Goal: Information Seeking & Learning: Find specific fact

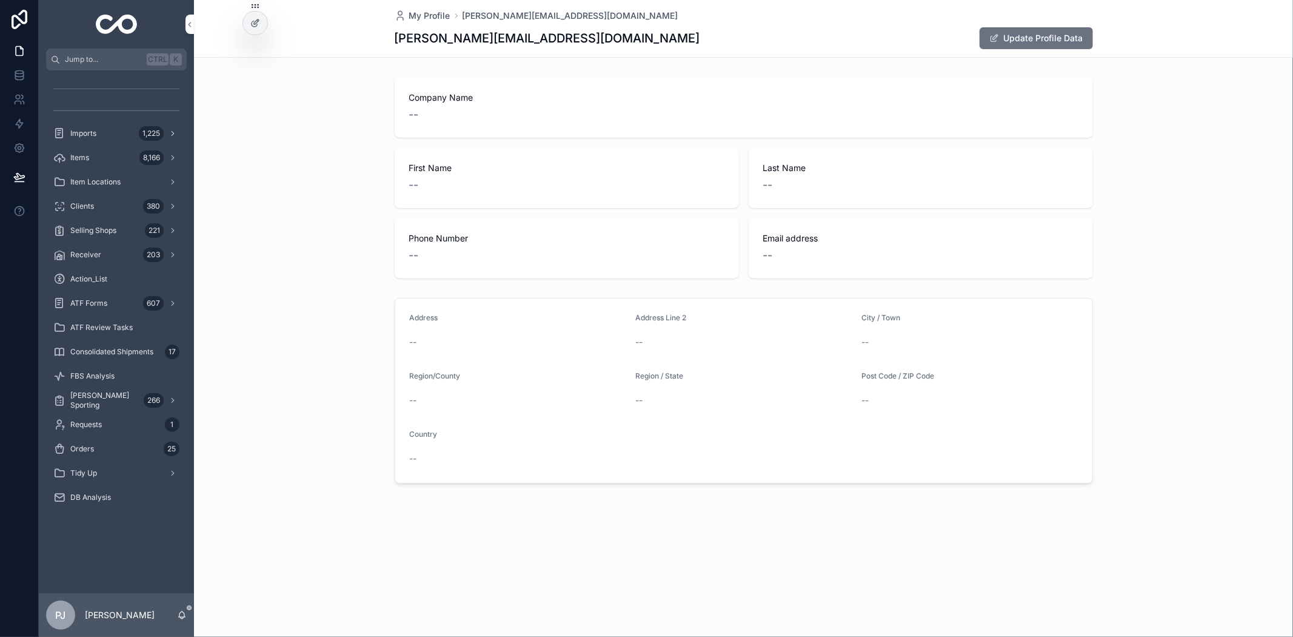
click at [99, 125] on div "Imports 1,225" at bounding box center [116, 133] width 126 height 19
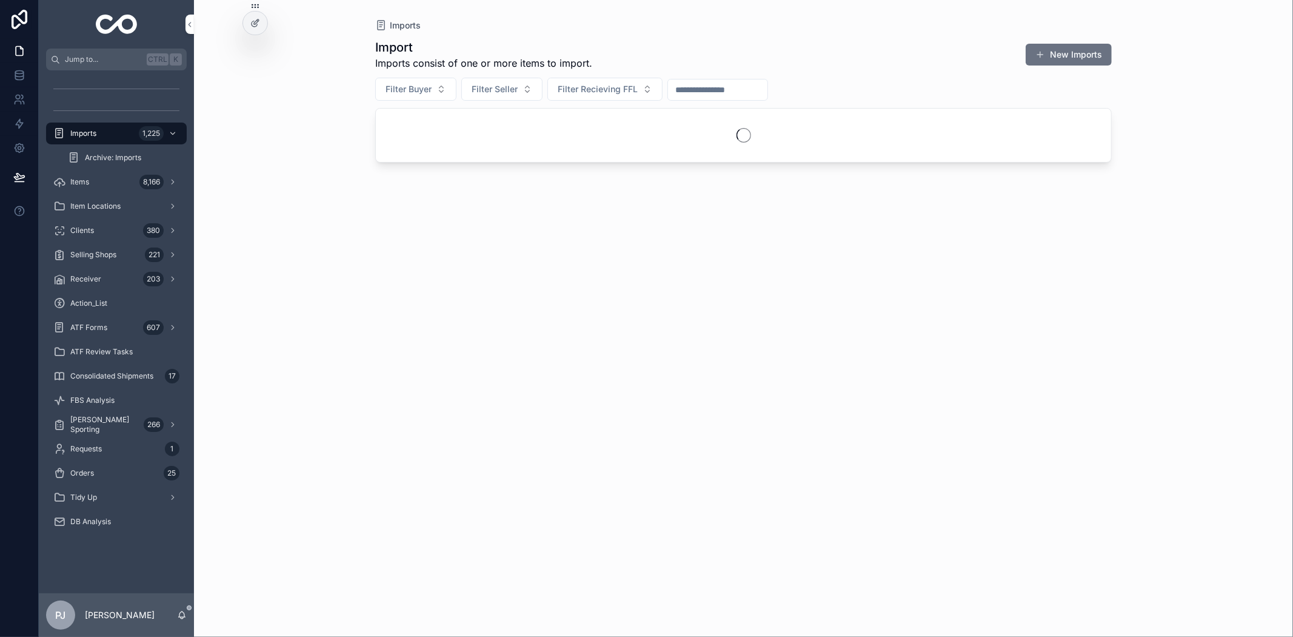
click at [106, 188] on div "Items 8,166" at bounding box center [116, 181] width 126 height 19
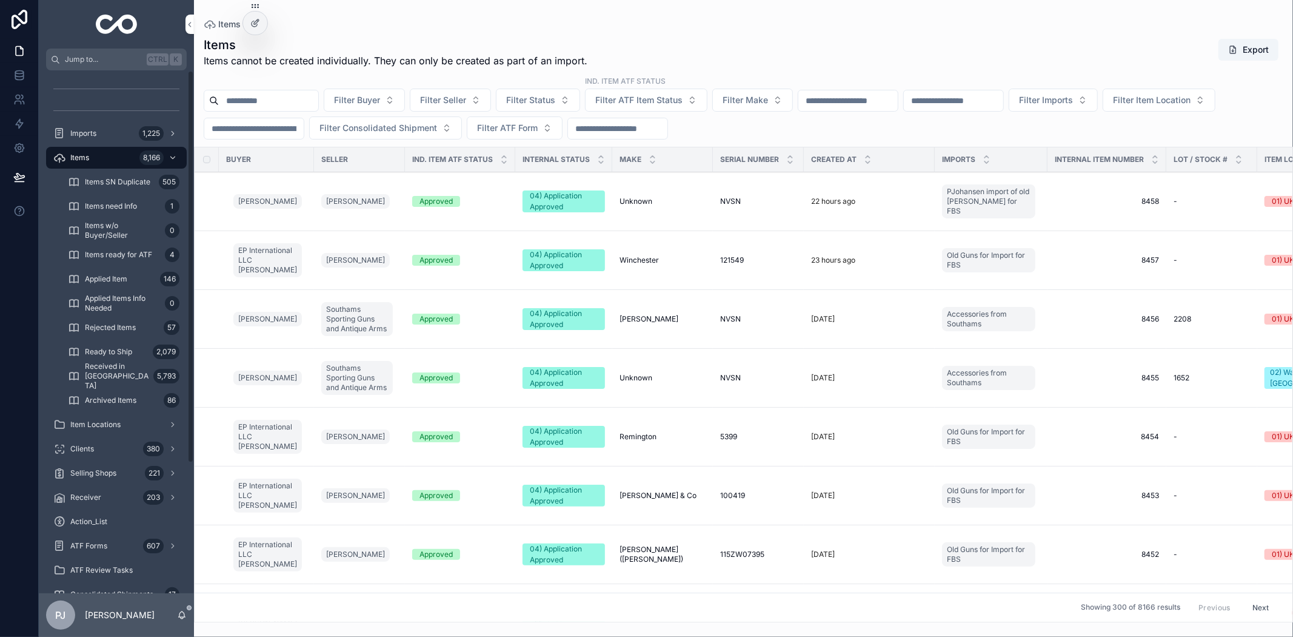
click at [129, 457] on div "Clients 380" at bounding box center [116, 448] width 126 height 19
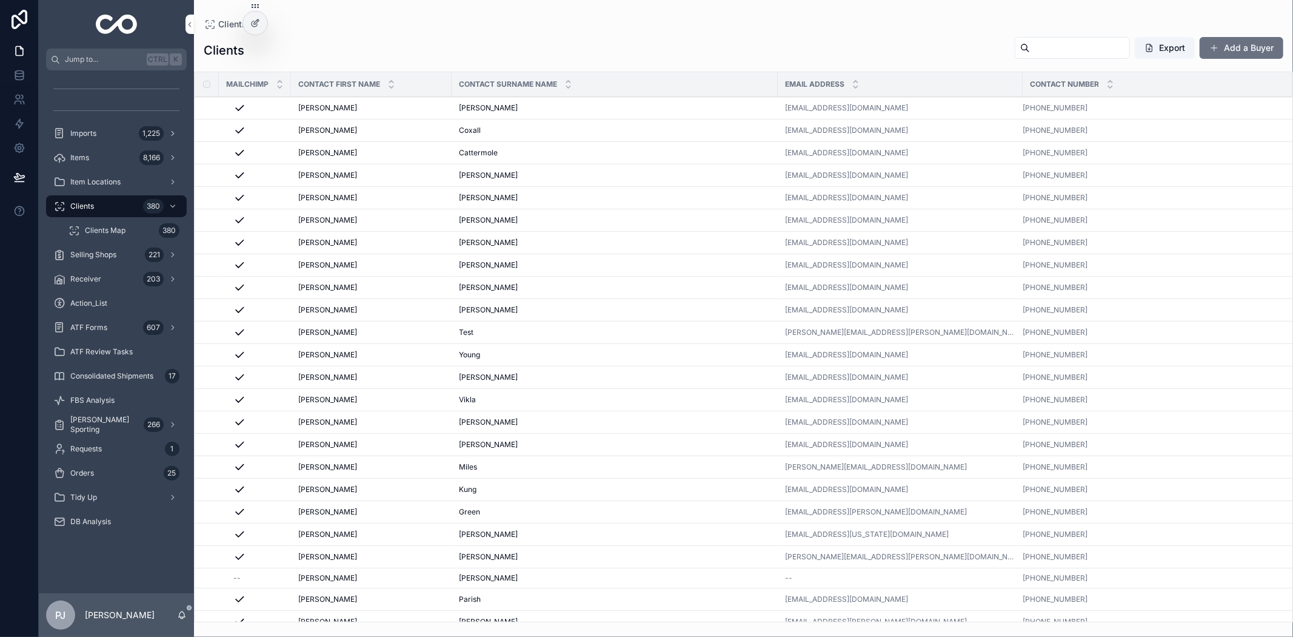
click at [1114, 45] on input "scrollable content" at bounding box center [1079, 47] width 99 height 17
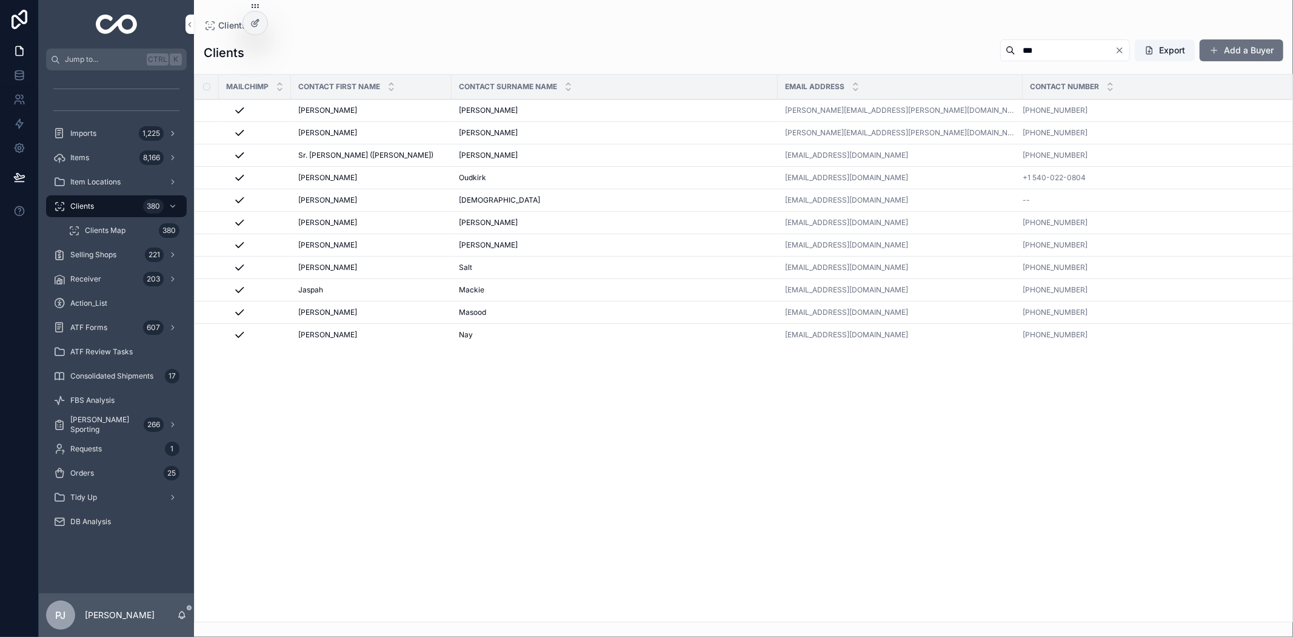
type input "***"
click at [495, 130] on span "[PERSON_NAME]" at bounding box center [488, 133] width 59 height 10
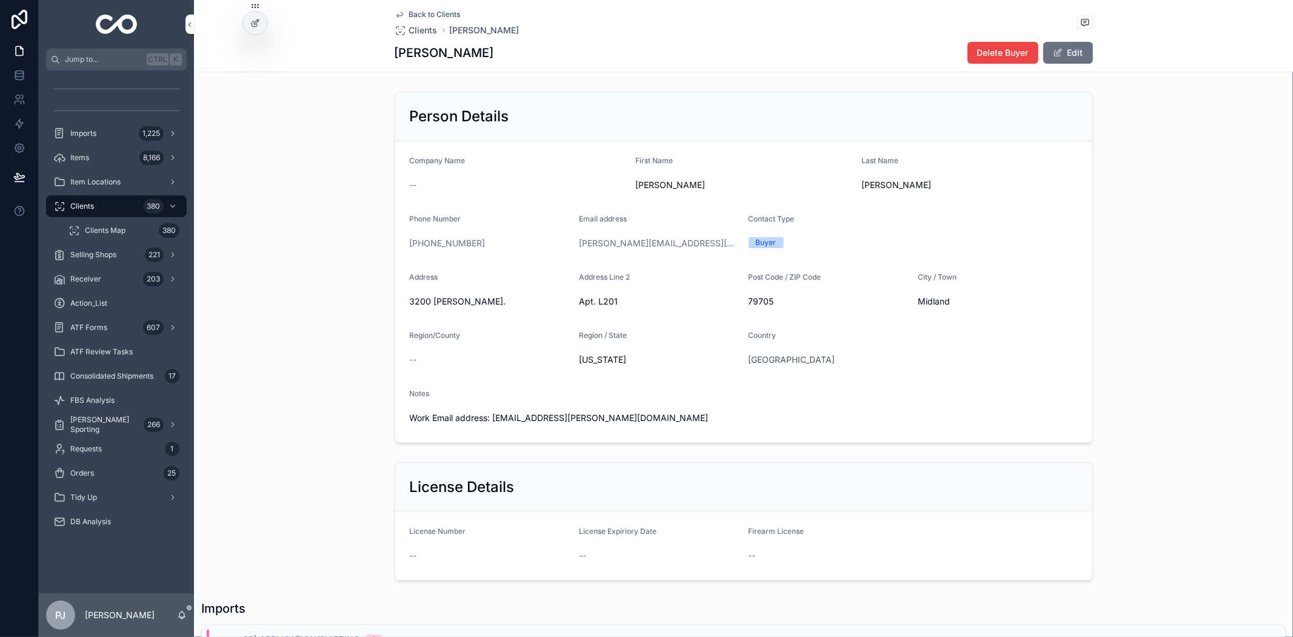
click at [640, 179] on span "[PERSON_NAME]" at bounding box center [743, 185] width 216 height 12
copy span "[PERSON_NAME]"
click at [864, 187] on span "[PERSON_NAME]" at bounding box center [970, 185] width 216 height 12
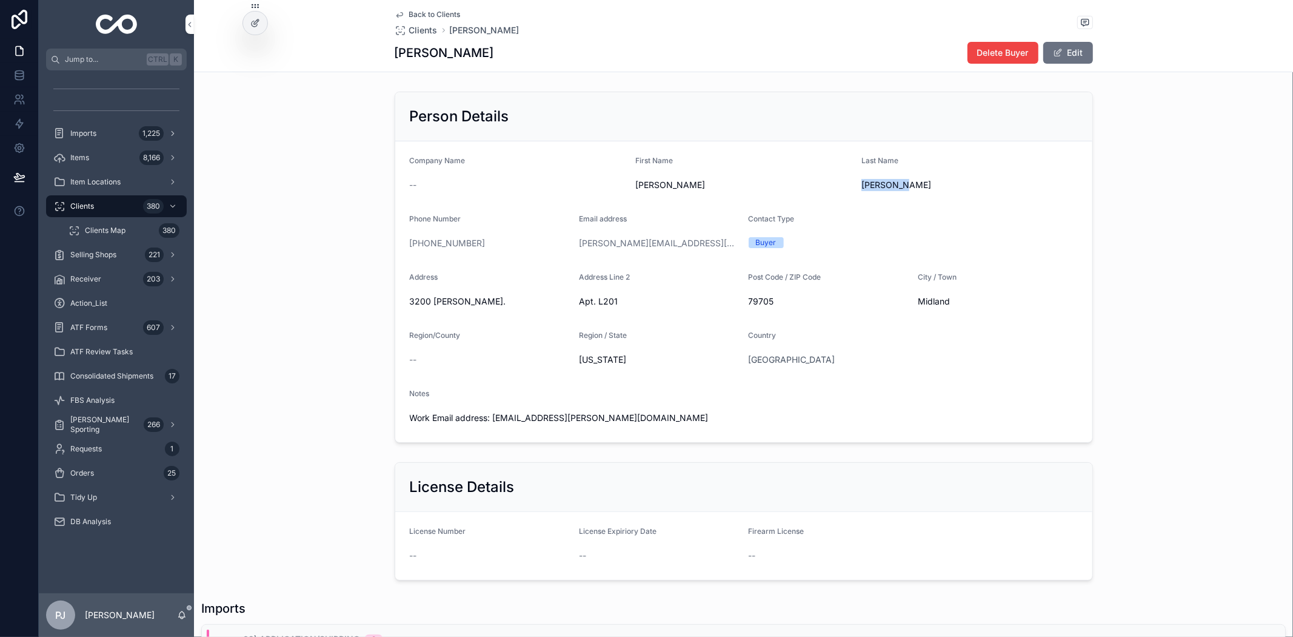
copy span "[PERSON_NAME]"
drag, startPoint x: 481, startPoint y: 247, endPoint x: 417, endPoint y: 255, distance: 64.8
click at [417, 255] on form "Company Name -- First Name [PERSON_NAME] Last Name [PERSON_NAME] Phone Number […" at bounding box center [743, 291] width 697 height 301
copy link "[PHONE_NUMBER]"
drag, startPoint x: 467, startPoint y: 307, endPoint x: 400, endPoint y: 311, distance: 66.8
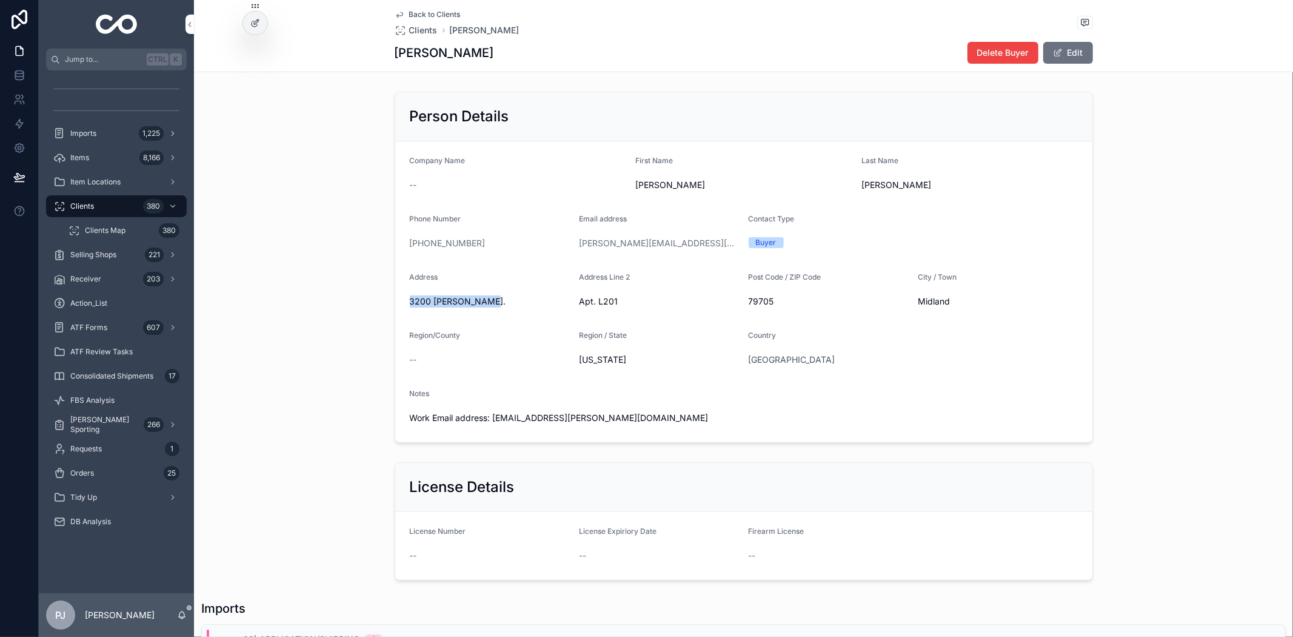
click at [400, 311] on form "Company Name -- First Name [PERSON_NAME] Last Name [PERSON_NAME] Phone Number […" at bounding box center [743, 291] width 697 height 301
copy span "3200 [PERSON_NAME]."
drag, startPoint x: 619, startPoint y: 302, endPoint x: 574, endPoint y: 301, distance: 45.5
click at [579, 301] on span "Apt. L201" at bounding box center [659, 301] width 160 height 12
copy span "Apt. L201"
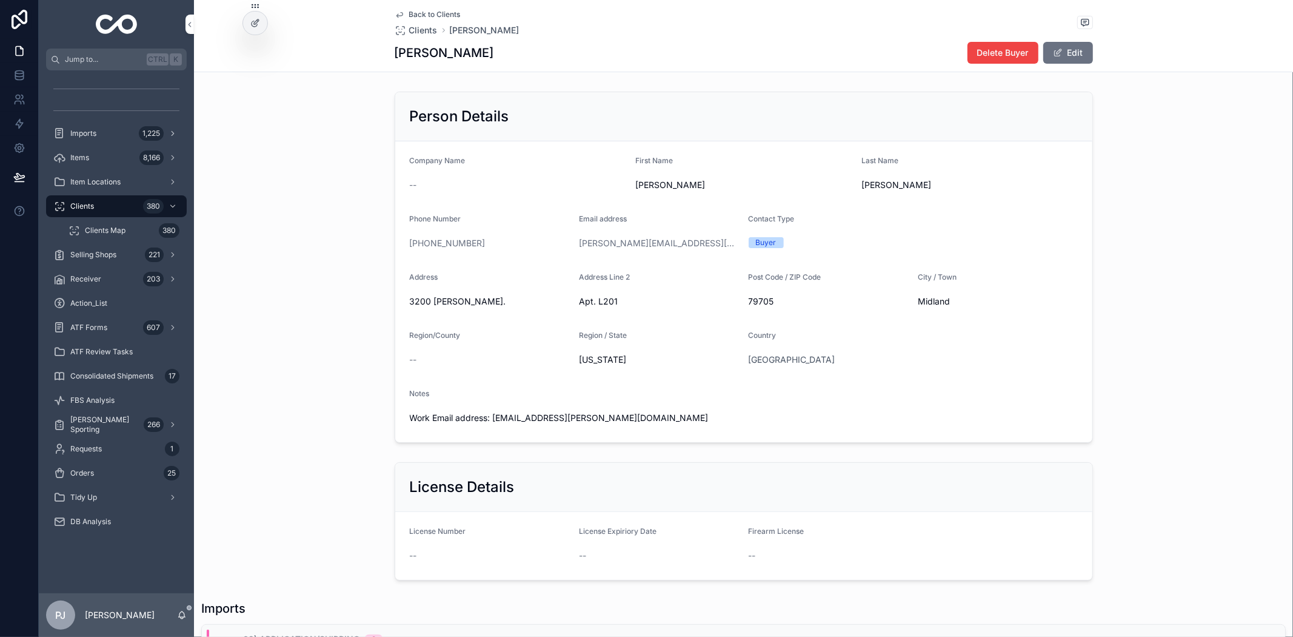
click at [760, 301] on span "79705" at bounding box center [828, 301] width 159 height 12
copy span "79705"
click at [319, 295] on div "Person Details Company Name -- First Name [PERSON_NAME] Last Name [PERSON_NAME]…" at bounding box center [743, 267] width 1099 height 361
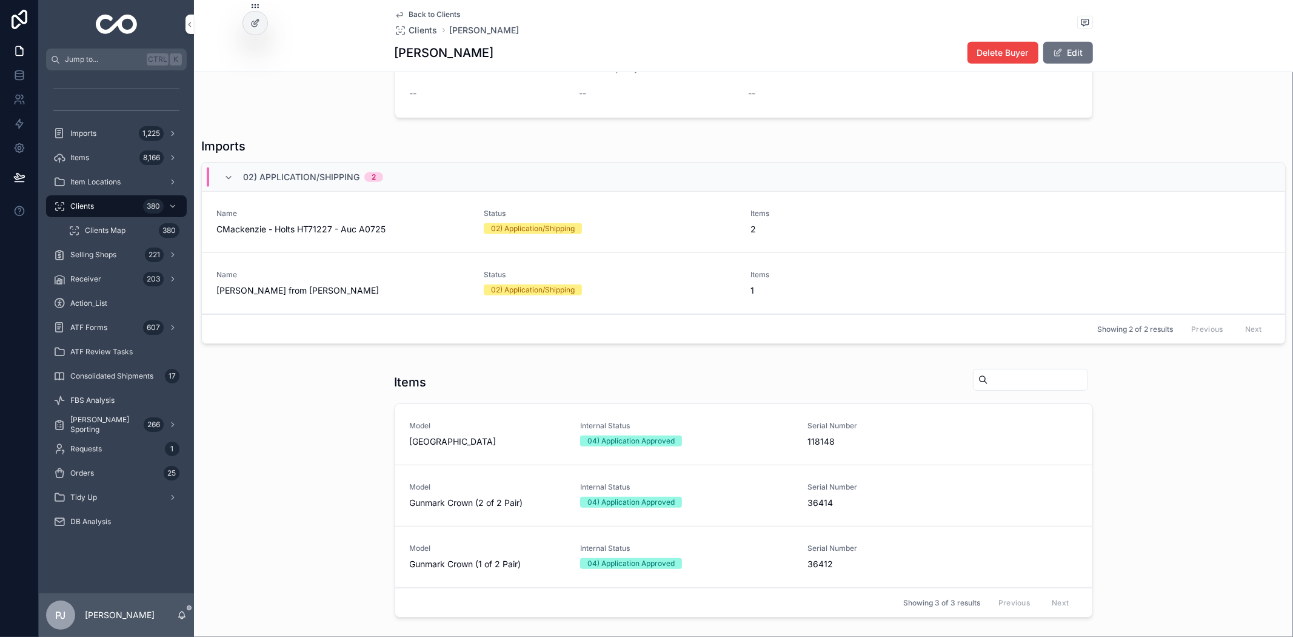
scroll to position [528, 0]
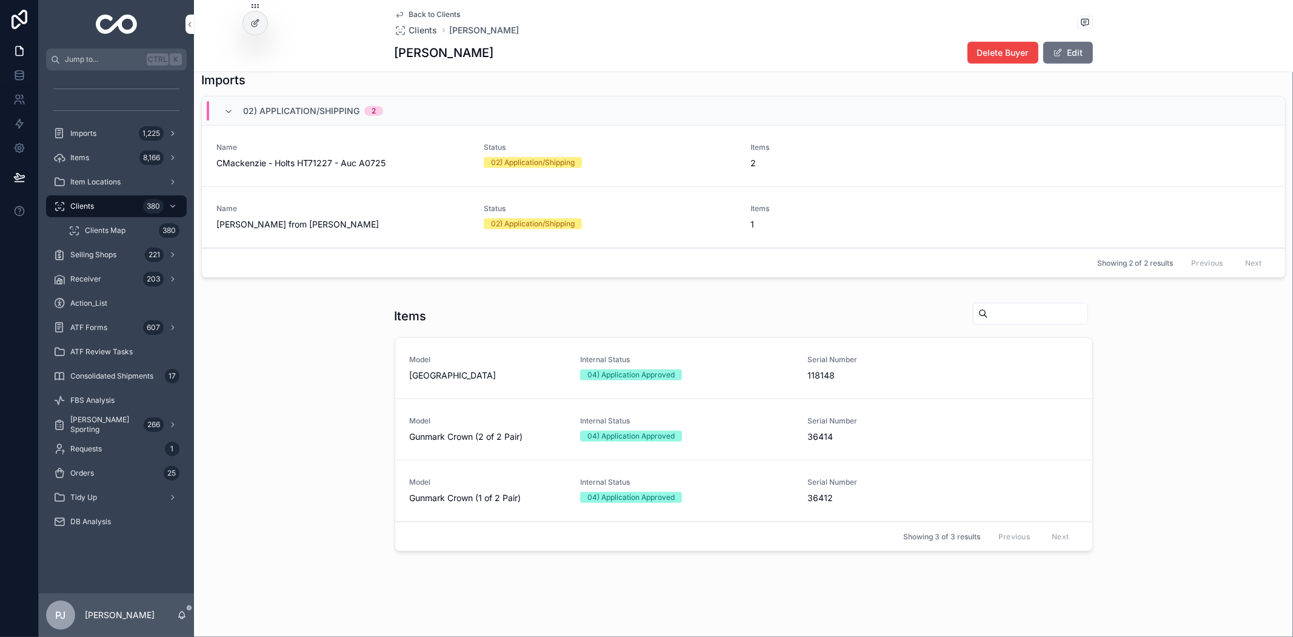
click at [1127, 364] on div "Items Model Essex Internal Status 04) Application Approved Serial Number 118148…" at bounding box center [743, 429] width 1099 height 264
click at [338, 159] on span "CMackenzie - Holts HT71227 - Auc A0725" at bounding box center [342, 163] width 253 height 12
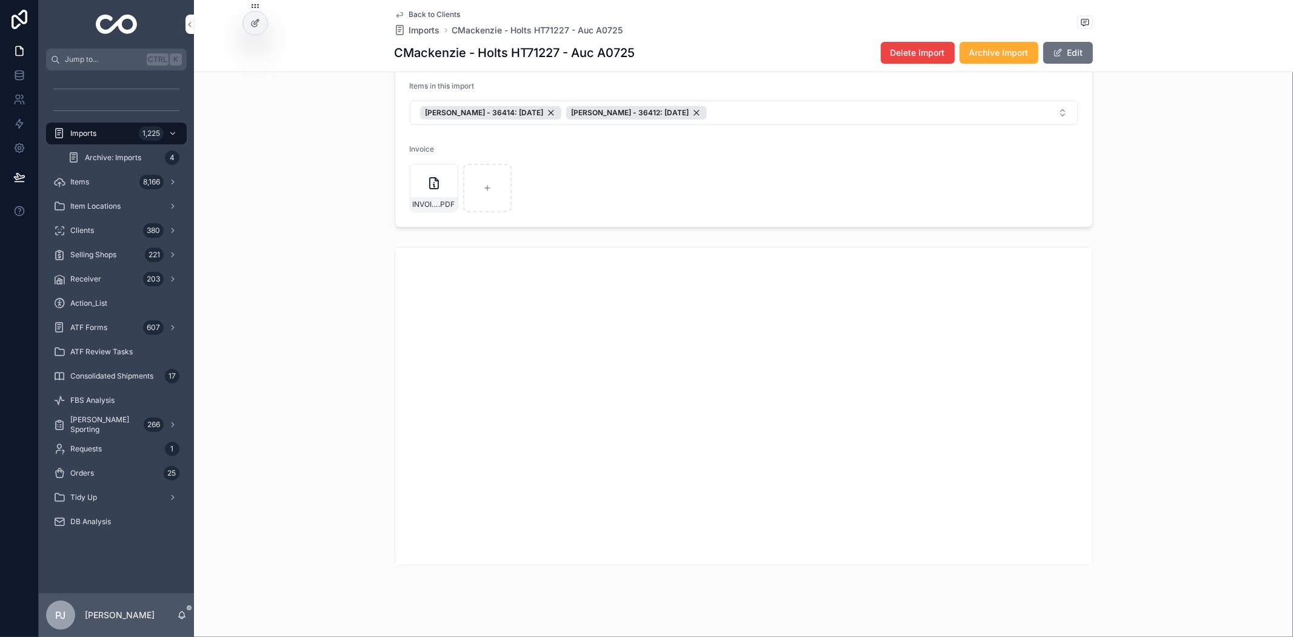
scroll to position [286, 0]
